Goal: Navigation & Orientation: Find specific page/section

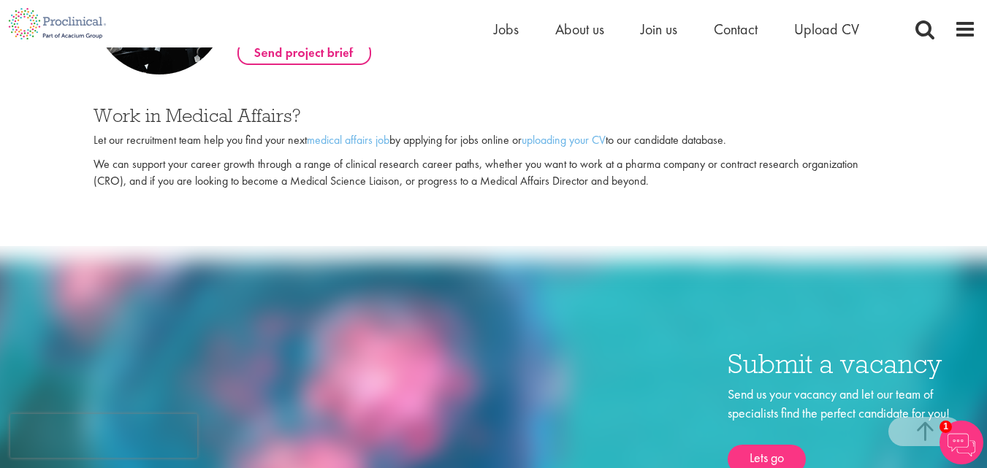
scroll to position [838, 0]
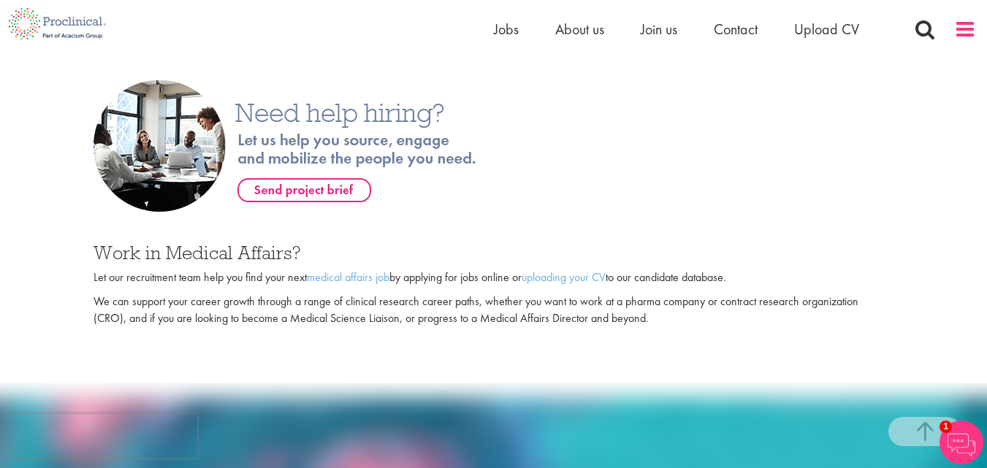
drag, startPoint x: 959, startPoint y: 28, endPoint x: 957, endPoint y: 36, distance: 8.2
click at [960, 28] on span at bounding box center [965, 29] width 22 height 22
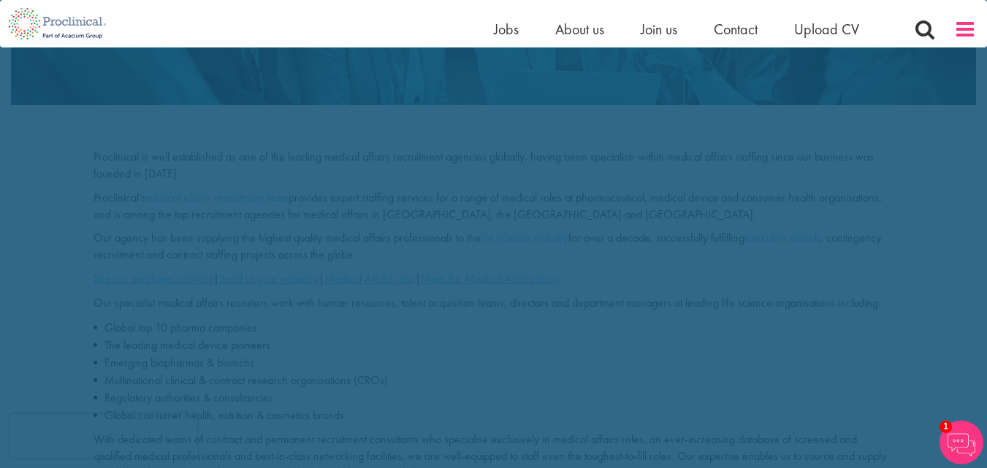
scroll to position [0, 0]
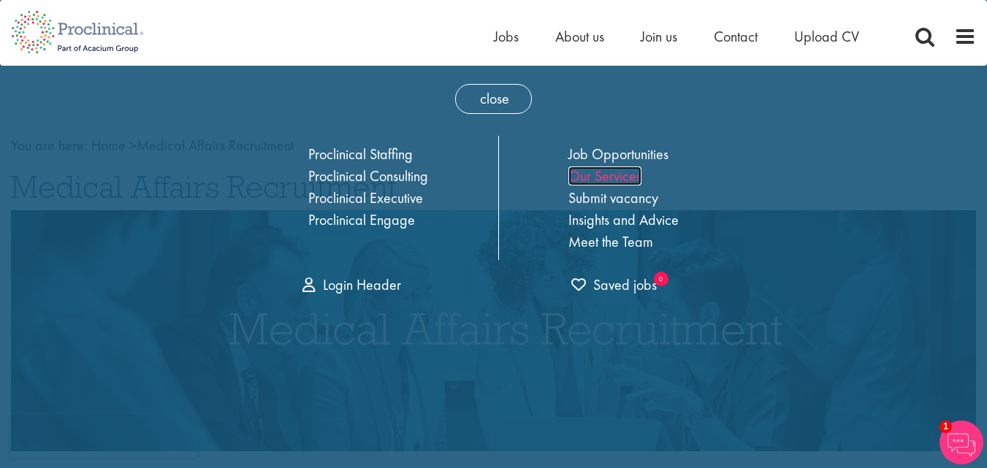
click at [618, 176] on link "Our Services" at bounding box center [604, 176] width 73 height 19
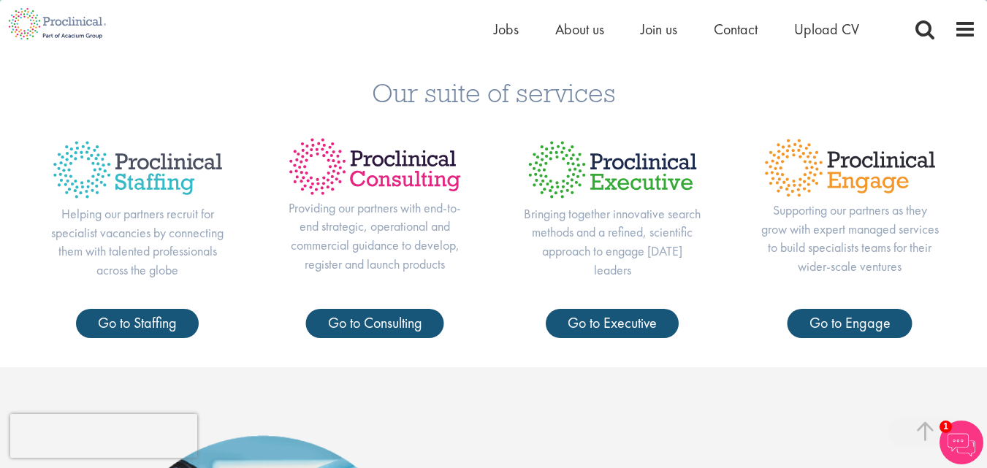
scroll to position [438, 0]
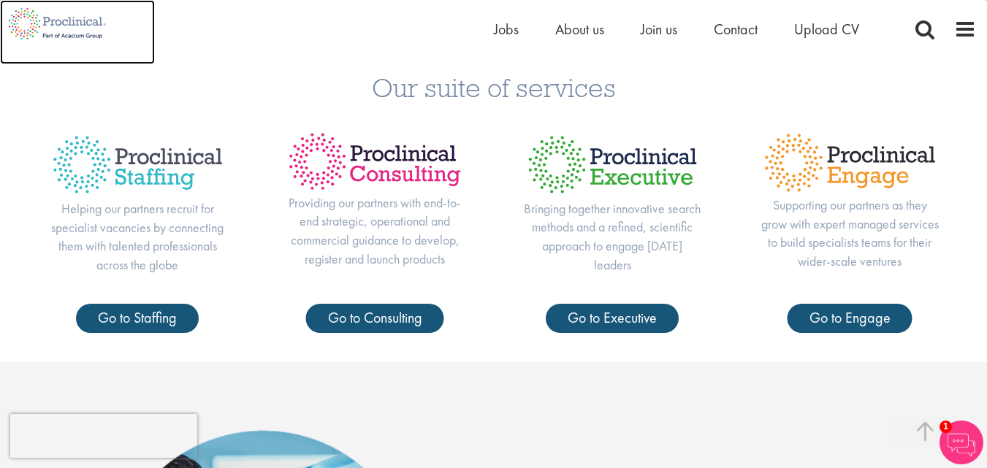
click at [54, 20] on img at bounding box center [57, 23] width 115 height 47
